Goal: Find specific page/section: Find specific page/section

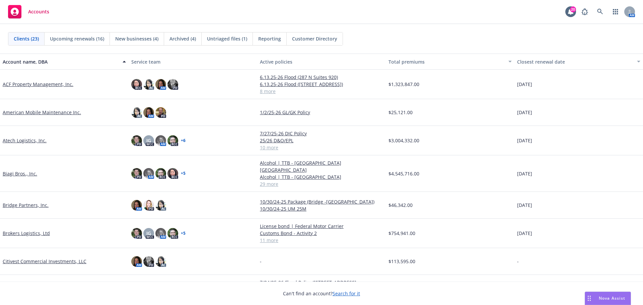
click at [14, 143] on link "Atech Logistics, Inc." at bounding box center [25, 140] width 44 height 7
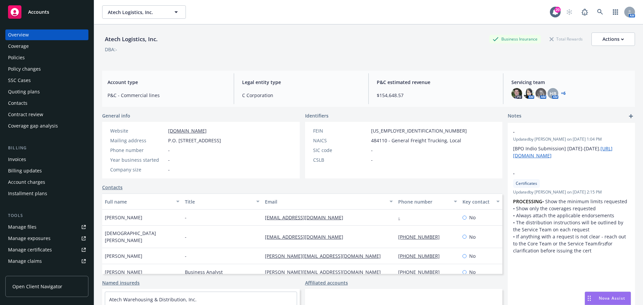
click at [32, 93] on div "Quoting plans" at bounding box center [24, 91] width 32 height 11
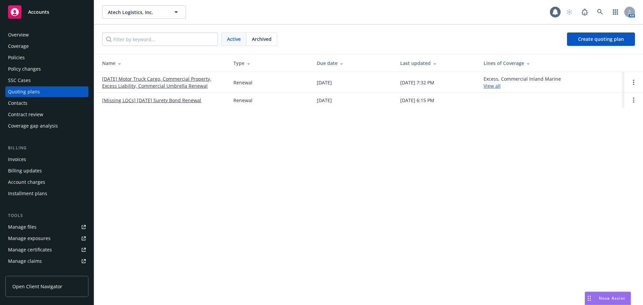
click at [157, 83] on link "[DATE] Motor Truck Cargo, Commercial Property, Excess Liability, Commercial Umb…" at bounding box center [162, 82] width 121 height 14
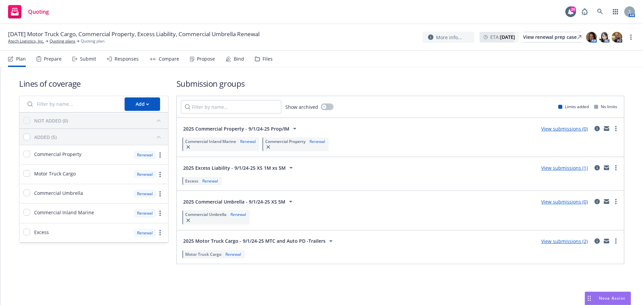
click at [267, 60] on div "Files" at bounding box center [268, 58] width 10 height 5
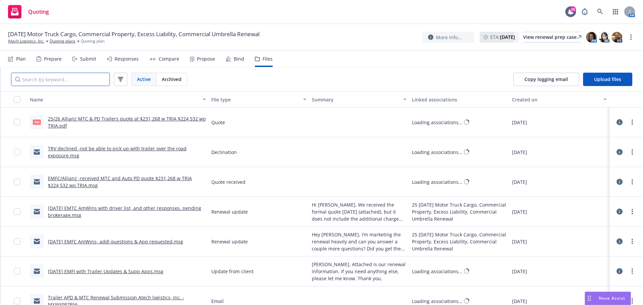
click at [65, 82] on input "Search by keyword..." at bounding box center [60, 79] width 99 height 13
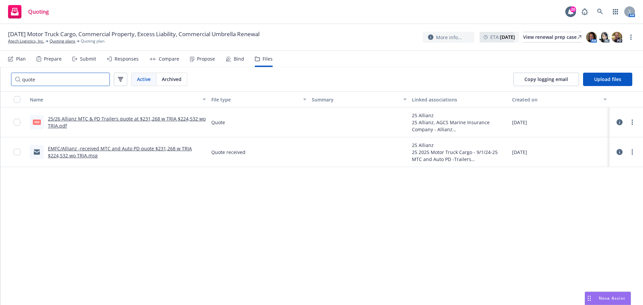
type input "quote"
click at [159, 119] on link "25/26 Allianz MTC & PD Trailers quote at $231,268 w TRIA $224,532 wo TRIA.pdf" at bounding box center [127, 122] width 158 height 13
